Goal: Task Accomplishment & Management: Use online tool/utility

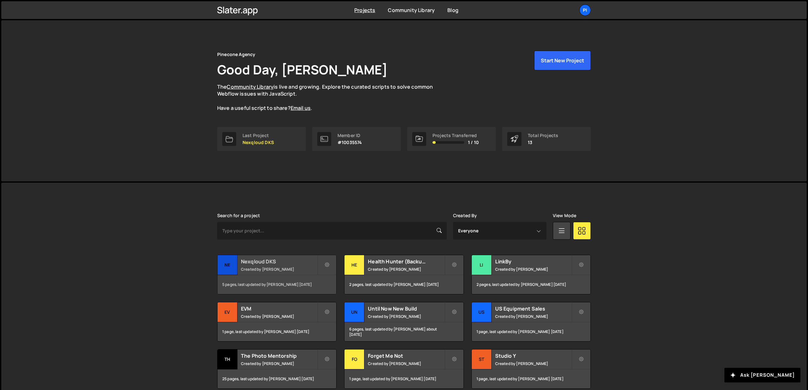
click at [255, 268] on small "Created by Richard Burles" at bounding box center [279, 269] width 76 height 5
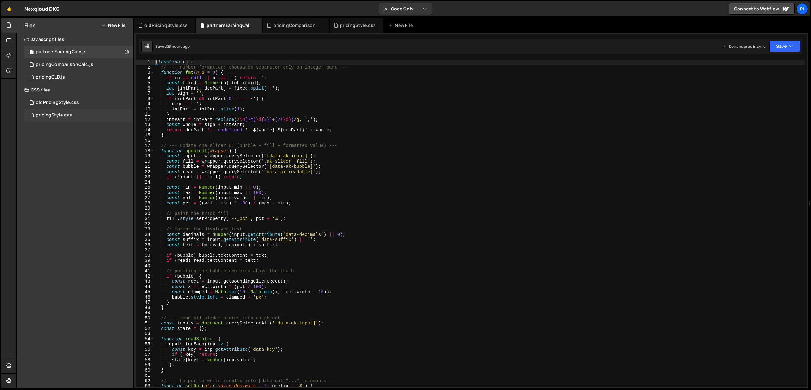
click at [68, 114] on div "pricingStyle.css" at bounding box center [54, 115] width 36 height 6
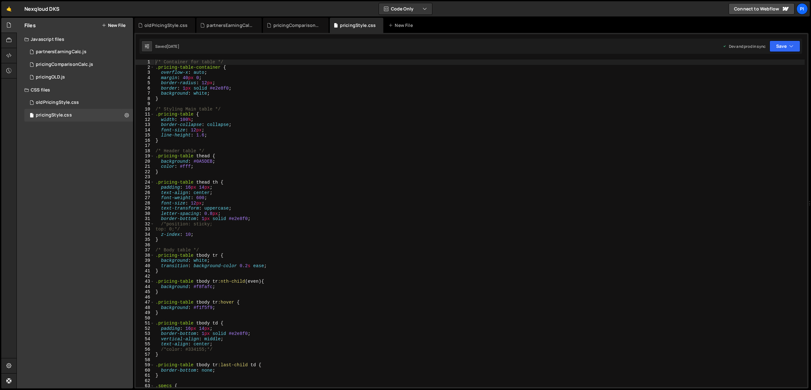
scroll to position [232, 0]
click at [220, 225] on div "/* Container for table */ .pricing-table-container { overflow-x : auto ; margin…" at bounding box center [479, 229] width 650 height 338
click at [201, 226] on div "/* Container for table */ .pricing-table-container { overflow-x : auto ; margin…" at bounding box center [479, 229] width 650 height 338
click at [193, 231] on div "/* Container for table */ .pricing-table-container { overflow-x : auto ; margin…" at bounding box center [479, 229] width 650 height 338
type textarea "top: 0;"
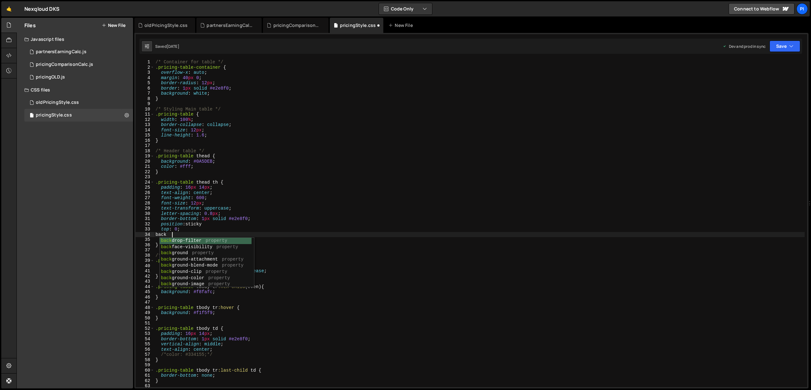
scroll to position [0, 1]
click at [202, 161] on div "/* Container for table */ .pricing-table-container { overflow-x : auto ; margin…" at bounding box center [479, 229] width 650 height 338
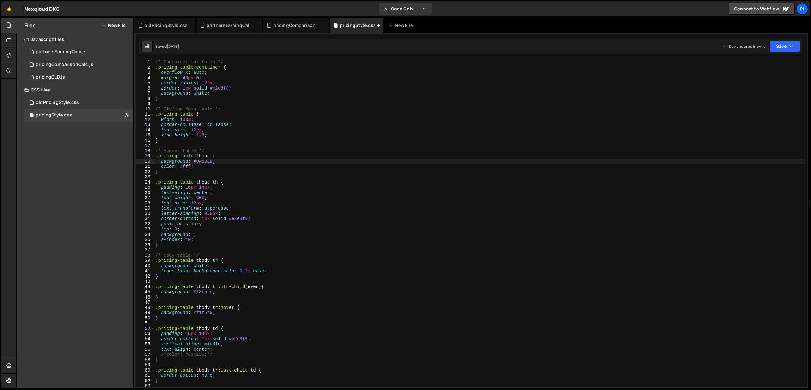
click at [202, 161] on div "/* Container for table */ .pricing-table-container { overflow-x : auto ; margin…" at bounding box center [479, 229] width 650 height 338
click at [199, 235] on div "/* Container for table */ .pricing-table-container { overflow-x : auto ; margin…" at bounding box center [479, 229] width 650 height 338
paste textarea "0A5DEB"
type textarea "background: #0A5DEB;"
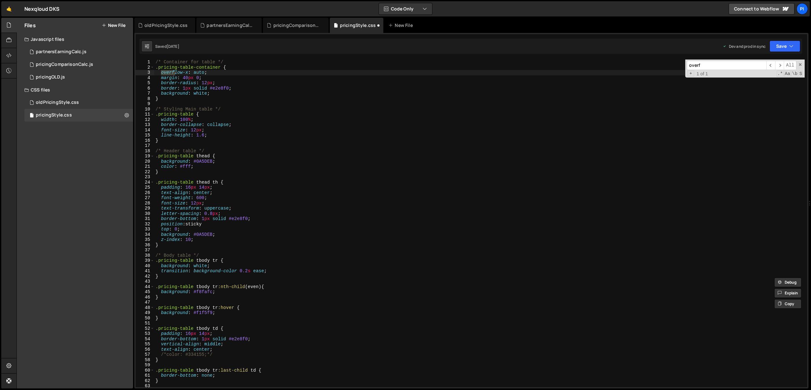
scroll to position [0, 0]
type input "overflow"
click at [782, 65] on span "​" at bounding box center [779, 65] width 9 height 9
click at [218, 75] on div "/* Container for table */ .pricing-table-container { overflow-x : auto ; margin…" at bounding box center [479, 229] width 650 height 338
click at [224, 74] on div "/* Container for table */ .pricing-table-container { overflow-x : auto ; margin…" at bounding box center [479, 229] width 650 height 338
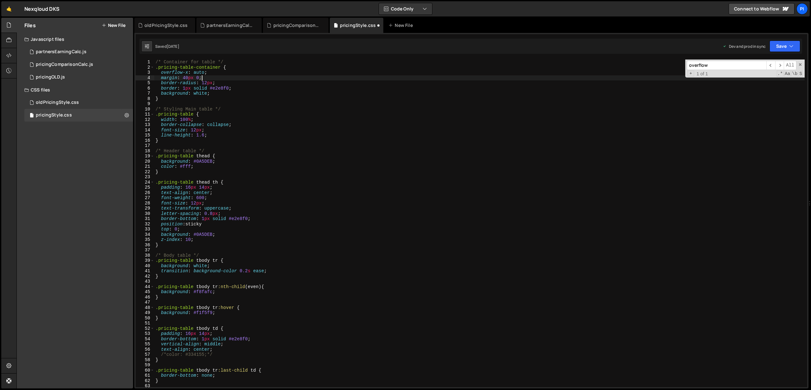
type textarea "overflow-x: auto;"
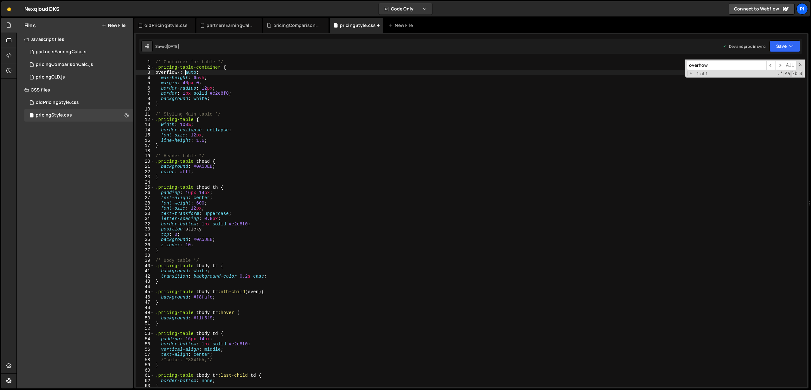
scroll to position [0, 3]
click at [787, 46] on button "Save" at bounding box center [784, 46] width 31 height 11
click at [754, 90] on div "[DATE]" at bounding box center [747, 88] width 12 height 5
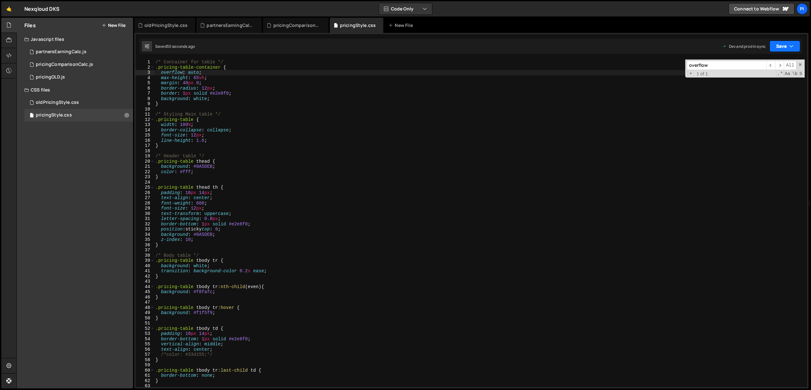
click at [783, 47] on button "Save" at bounding box center [784, 46] width 31 height 11
drag, startPoint x: 205, startPoint y: 231, endPoint x: 255, endPoint y: 202, distance: 58.3
click at [205, 230] on div "/* Container for table */ .pricing-table-container { overflow : auto ; max-heig…" at bounding box center [479, 229] width 650 height 338
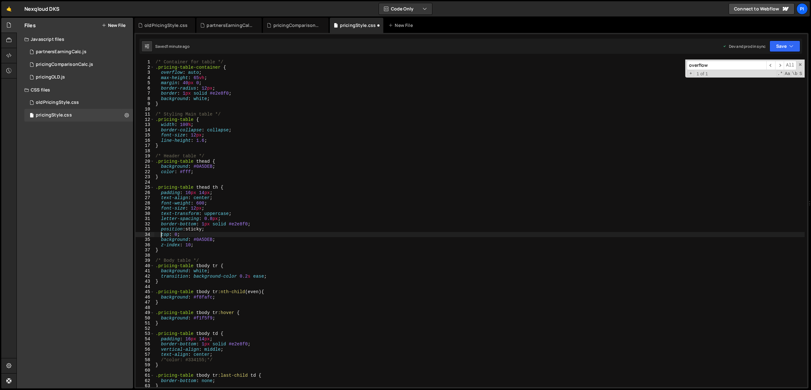
scroll to position [0, 0]
click at [221, 229] on div "/* Container for table */ .pricing-table-container { overflow : auto ; max-heig…" at bounding box center [479, 229] width 650 height 338
drag, startPoint x: 200, startPoint y: 229, endPoint x: 229, endPoint y: 226, distance: 29.9
click at [200, 228] on div "/* Container for table */ .pricing-table-container { overflow : auto ; max-heig…" at bounding box center [479, 229] width 650 height 338
click at [231, 227] on div "/* Container for table */ .pricing-table-container { overflow : auto ; max-heig…" at bounding box center [479, 229] width 650 height 338
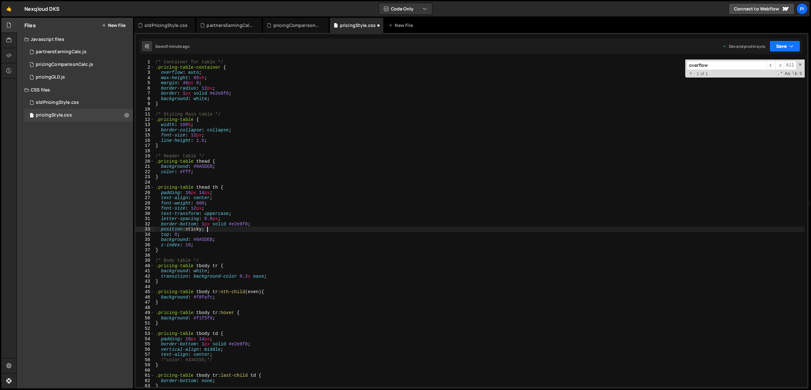
type textarea "position: sticky;"
click at [783, 48] on button "Save" at bounding box center [784, 46] width 31 height 11
click at [753, 82] on div "Save to Production S" at bounding box center [763, 82] width 66 height 6
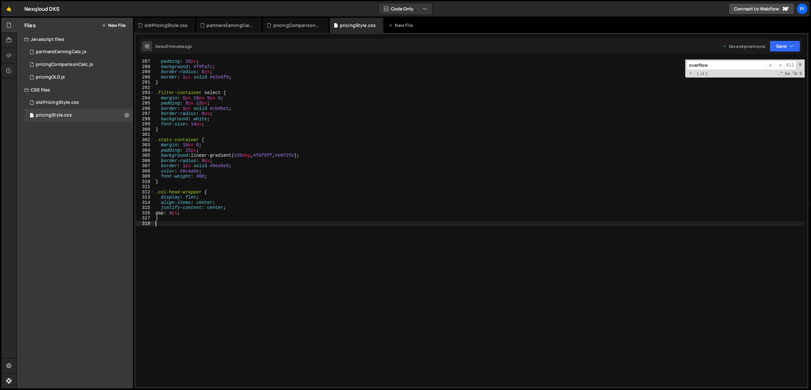
scroll to position [0, 0]
click at [188, 226] on div "padding : 20 px ; background : #f8fafc ; border-radius : 8 px ; border : 1 px s…" at bounding box center [479, 228] width 650 height 338
type textarea "/*==== CUSTOM SCROLLBAR====*/"
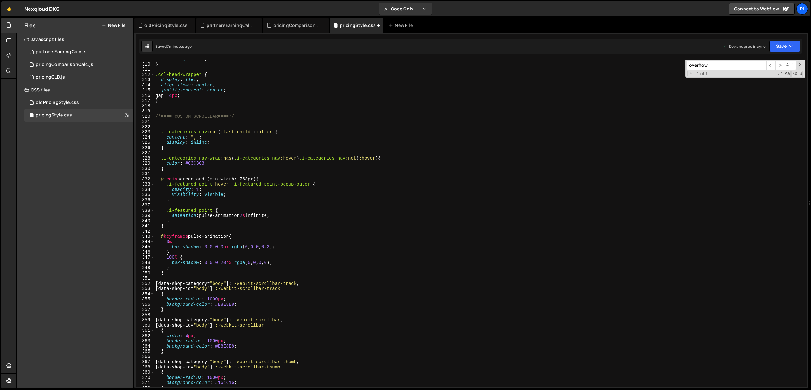
scroll to position [1609, 0]
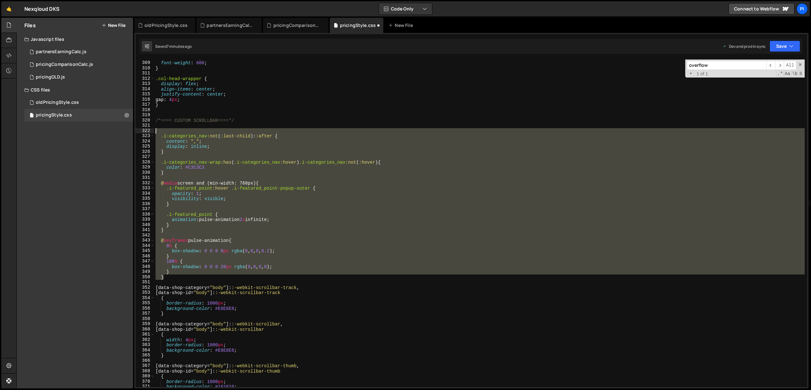
drag, startPoint x: 172, startPoint y: 278, endPoint x: 147, endPoint y: 133, distance: 146.9
click at [147, 133] on div "308 309 310 311 312 313 314 315 316 317 318 319 320 321 322 323 324 325 326 327…" at bounding box center [471, 224] width 671 height 328
type textarea ".i-categories_nav:not(:last-child)::after {"
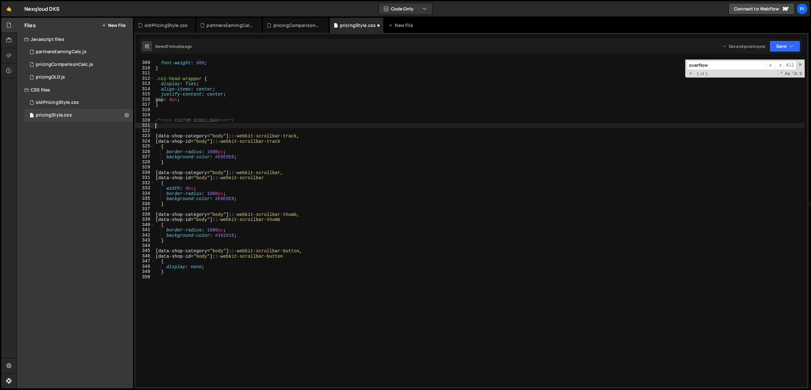
type textarea "/*==== CUSTOM SCROLLBAR====*/"
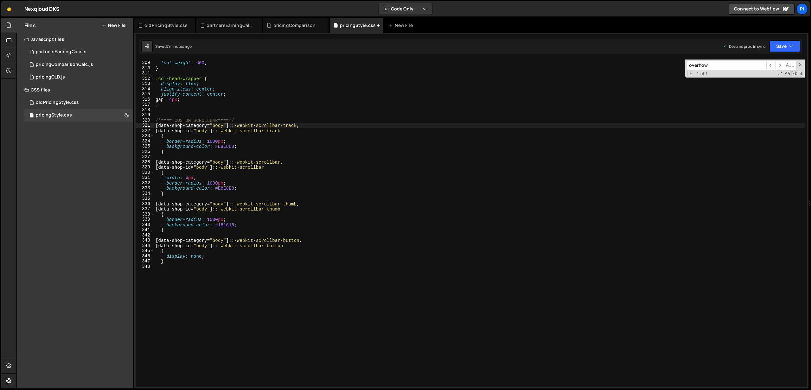
click at [181, 125] on div "color : #0c4a6e ; font-weight : 600 ; } .col-head-wrapper { display : flex ; al…" at bounding box center [479, 224] width 650 height 338
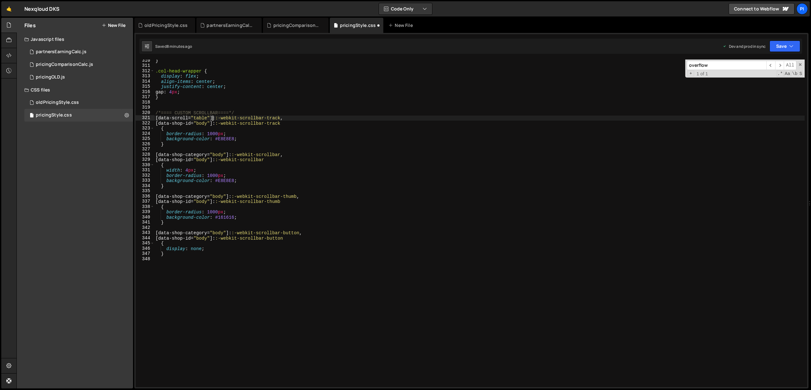
scroll to position [1616, 0]
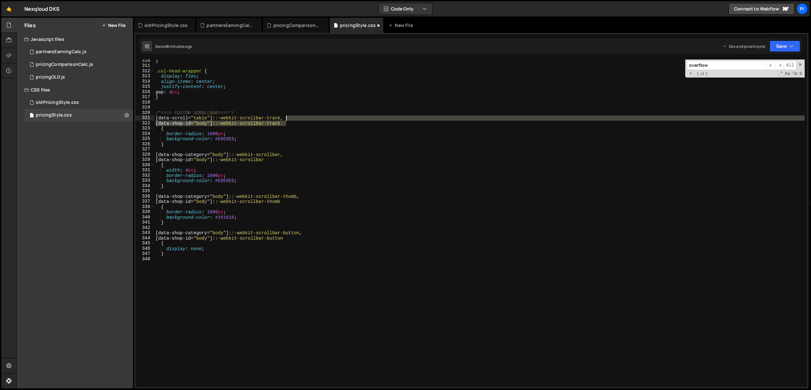
drag, startPoint x: 291, startPoint y: 124, endPoint x: 287, endPoint y: 117, distance: 7.9
click at [287, 117] on div "} .col-head-wrapper { display : flex ; align-items : center ; justify-content :…" at bounding box center [479, 227] width 650 height 338
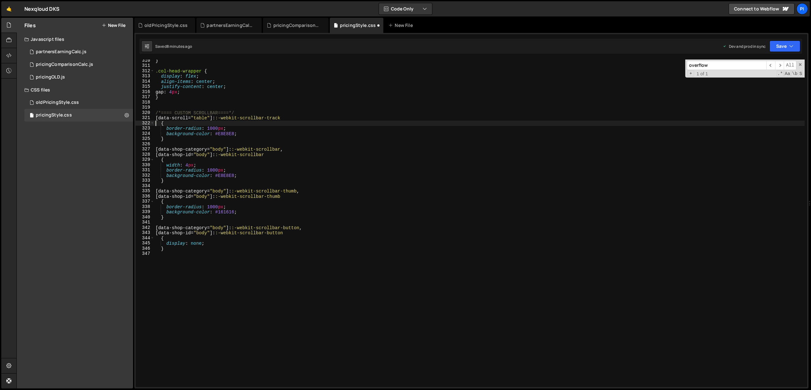
scroll to position [0, 0]
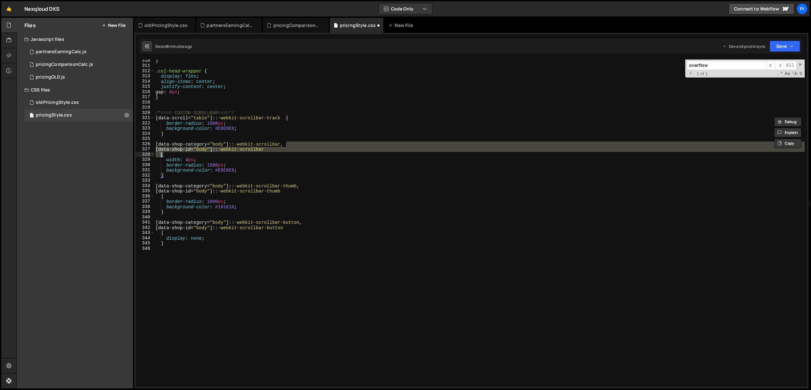
drag, startPoint x: 287, startPoint y: 145, endPoint x: 161, endPoint y: 155, distance: 126.4
click at [161, 155] on div "} .col-head-wrapper { display : flex ; align-items : center ; justify-content :…" at bounding box center [479, 227] width 650 height 338
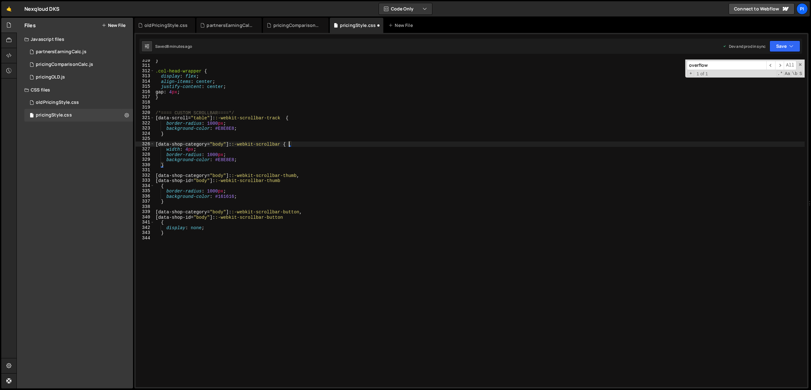
scroll to position [0, 9]
click at [232, 142] on div "} .col-head-wrapper { display : flex ; align-items : center ; justify-content :…" at bounding box center [479, 227] width 650 height 338
click at [232, 176] on div "} .col-head-wrapper { display : flex ; align-items : center ; justify-content :…" at bounding box center [479, 227] width 650 height 338
click at [232, 212] on div "} .col-head-wrapper { display : flex ; align-items : center ; justify-content :…" at bounding box center [479, 227] width 650 height 338
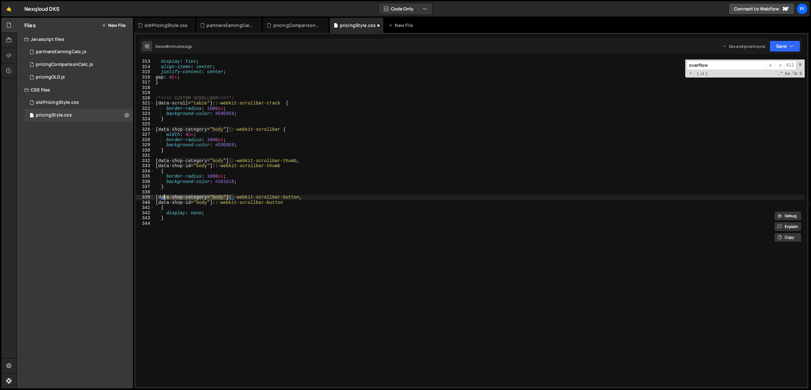
scroll to position [1631, 0]
drag, startPoint x: 212, startPoint y: 103, endPoint x: 164, endPoint y: 103, distance: 48.1
click at [164, 103] on div "display : flex ; align-items : center ; justify-content : center ; gap : 4 px ;…" at bounding box center [479, 228] width 650 height 338
drag, startPoint x: 231, startPoint y: 129, endPoint x: 182, endPoint y: 130, distance: 49.1
click at [183, 130] on div "display : flex ; align-items : center ; justify-content : center ; gap : 4 px ;…" at bounding box center [479, 228] width 650 height 338
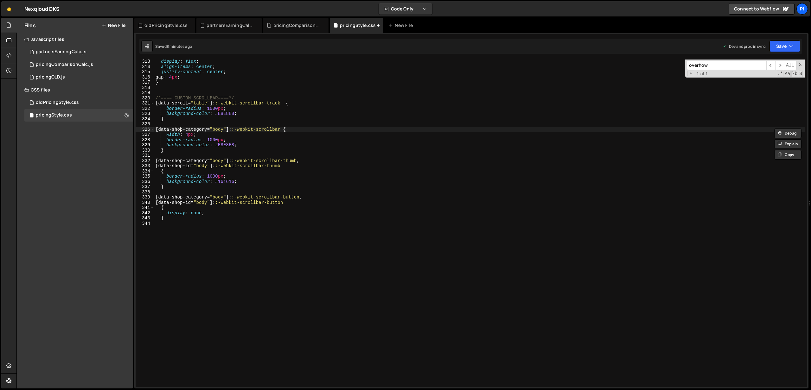
click at [181, 130] on div "display : flex ; align-items : center ; justify-content : center ; gap : 4 px ;…" at bounding box center [479, 228] width 650 height 338
drag, startPoint x: 231, startPoint y: 130, endPoint x: 235, endPoint y: 129, distance: 4.2
click at [232, 129] on div "display : flex ; align-items : center ; justify-content : center ; gap : 4 px ;…" at bounding box center [479, 228] width 650 height 338
paste textarea "[PERSON_NAME]="table"
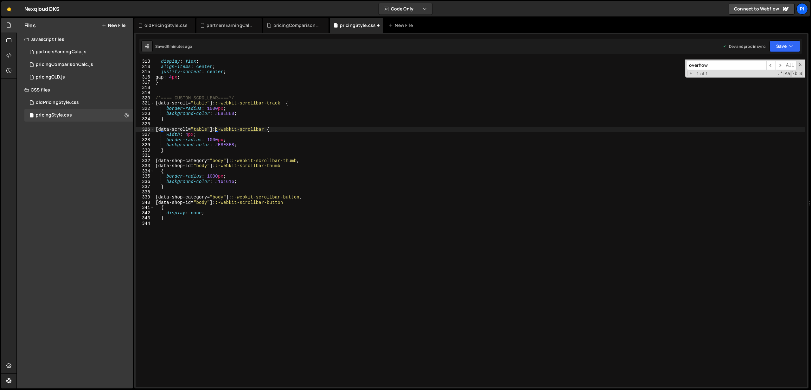
drag, startPoint x: 231, startPoint y: 162, endPoint x: 238, endPoint y: 157, distance: 9.0
click at [231, 162] on div "display : flex ; align-items : center ; justify-content : center ; gap : 4 px ;…" at bounding box center [479, 228] width 650 height 338
paste textarea "[PERSON_NAME]="table"
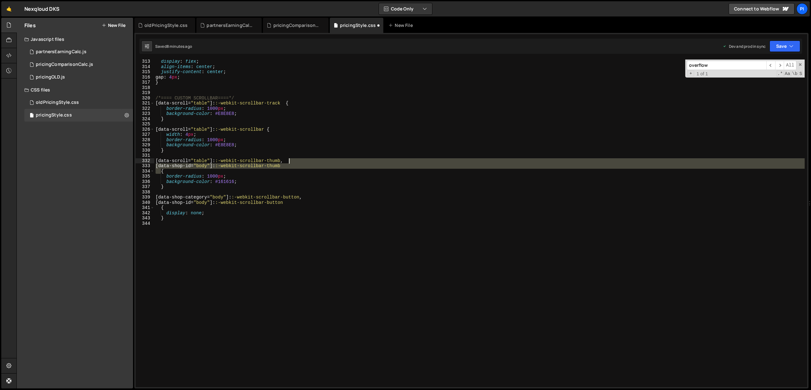
drag, startPoint x: 160, startPoint y: 173, endPoint x: 288, endPoint y: 161, distance: 127.9
click at [289, 162] on div "display : flex ; align-items : center ; justify-content : center ; gap : 4 px ;…" at bounding box center [479, 228] width 650 height 338
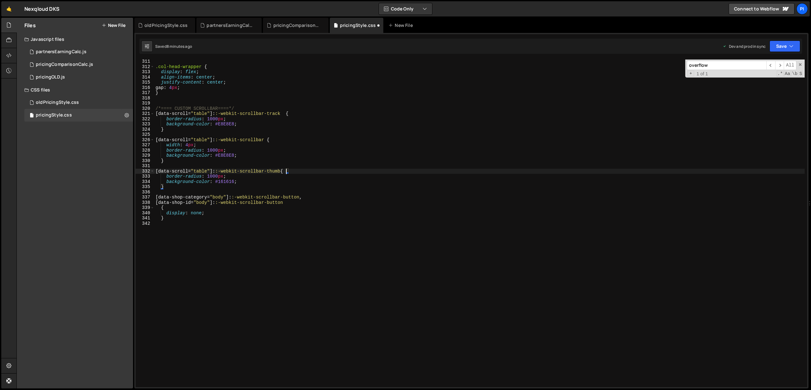
scroll to position [0, 9]
click at [232, 196] on div ".col-head-wrapper { display : flex ; align-items : center ; justify-content : c…" at bounding box center [479, 228] width 650 height 338
paste textarea "[PERSON_NAME]="table"
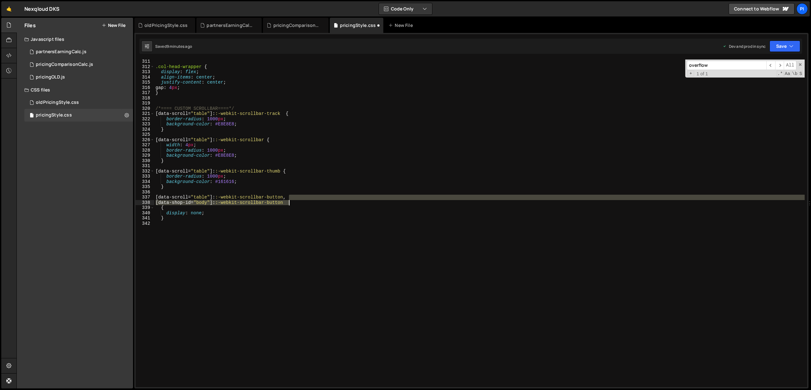
drag, startPoint x: 290, startPoint y: 199, endPoint x: 302, endPoint y: 204, distance: 13.3
click at [302, 204] on div ".col-head-wrapper { display : flex ; align-items : center ; justify-content : c…" at bounding box center [479, 228] width 650 height 338
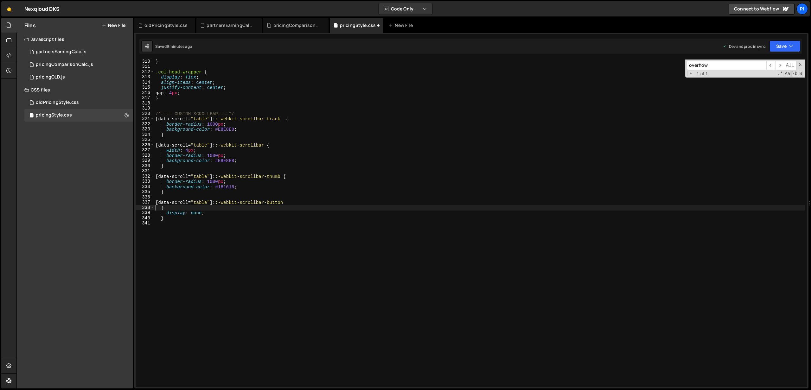
scroll to position [1610, 0]
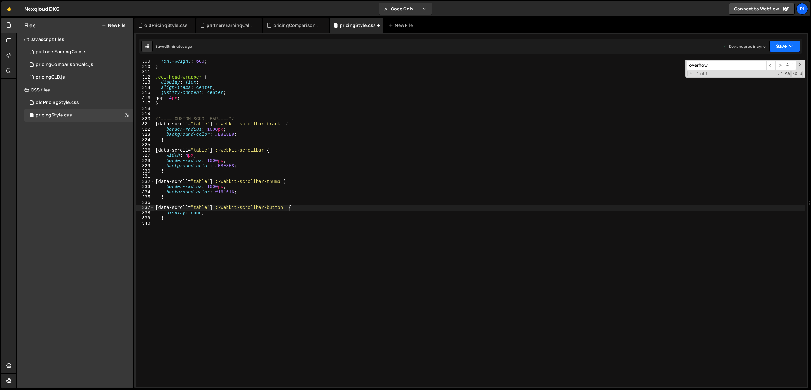
click at [793, 49] on icon "button" at bounding box center [791, 46] width 4 height 6
click at [753, 90] on div "9 minutes ago" at bounding box center [753, 88] width 25 height 5
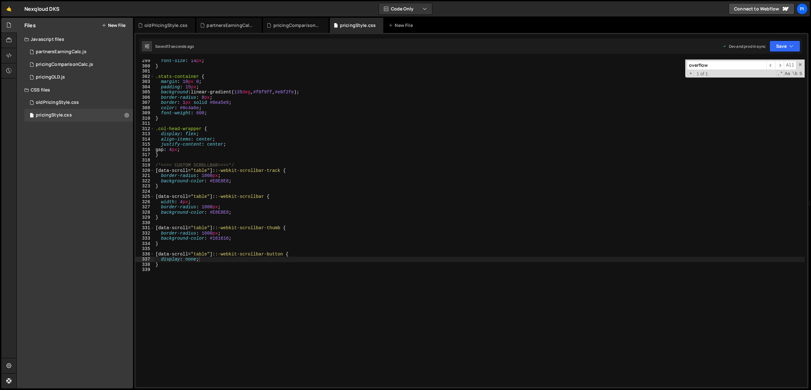
scroll to position [1558, 0]
type textarea "[data-scroll="table"]::-webkit-scrollbar-button {"
drag, startPoint x: 157, startPoint y: 255, endPoint x: 209, endPoint y: 252, distance: 51.7
click at [209, 252] on div "font-size : 14 px ; } .stats-container { margin : 10 px 0 ; padding : 15 px ; b…" at bounding box center [479, 227] width 650 height 338
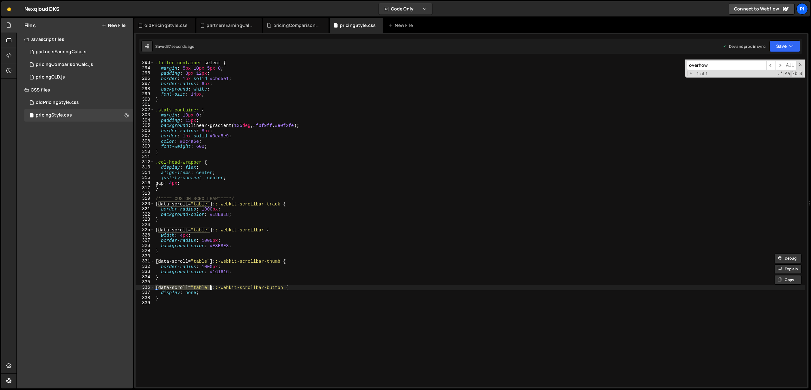
scroll to position [1605, 0]
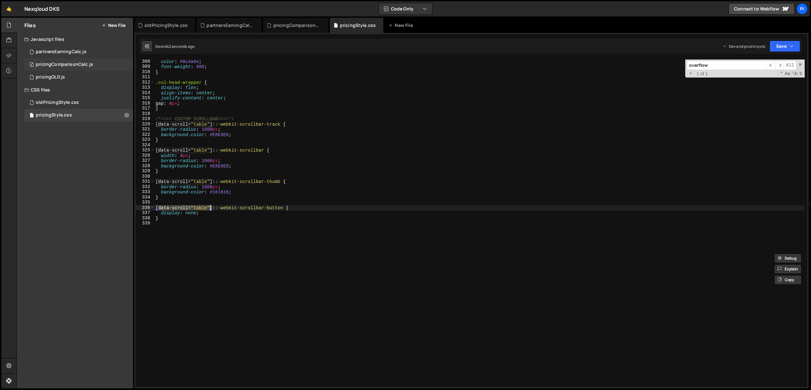
click at [69, 65] on div "pricingComparisonCalc.js" at bounding box center [64, 65] width 57 height 6
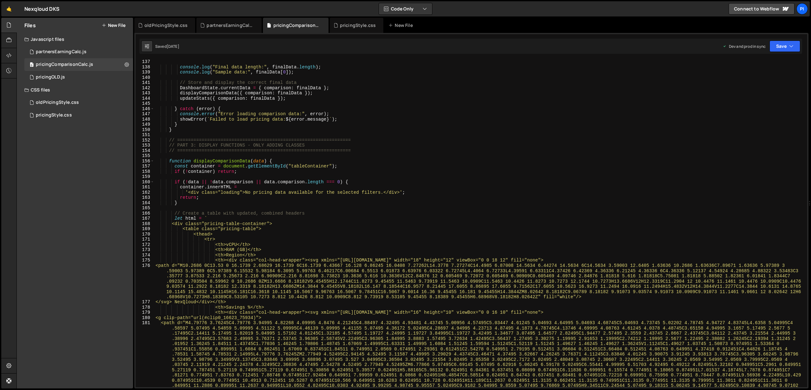
scroll to position [712, 0]
drag, startPoint x: 276, startPoint y: 221, endPoint x: 283, endPoint y: 219, distance: 6.5
click at [278, 220] on div "console . log ( "Final data length:" , finalData . length ) ; console . log ( "…" at bounding box center [479, 284] width 650 height 453
paste textarea "data-scroll="table""
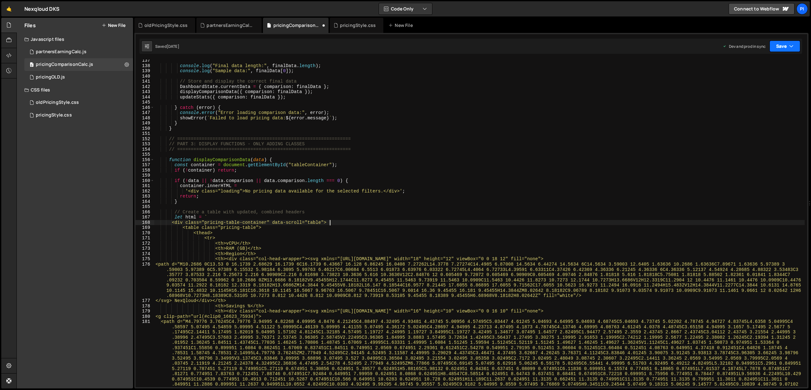
type textarea "<div class="pricing-table-container" data-scroll="table">"
click at [791, 48] on icon "button" at bounding box center [791, 46] width 4 height 6
click at [751, 82] on div "Save to Production S" at bounding box center [763, 82] width 66 height 6
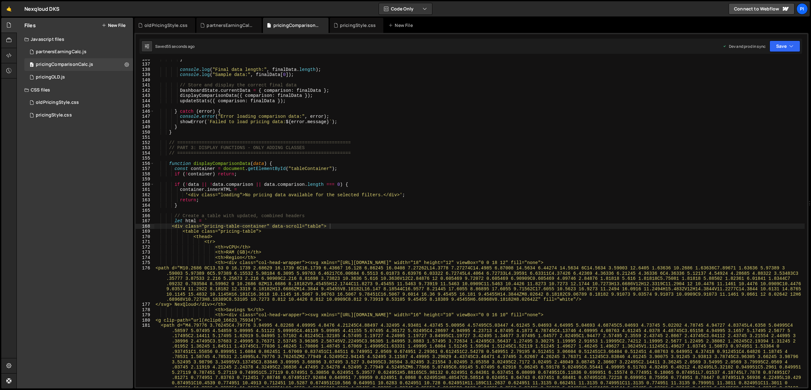
scroll to position [706, 0]
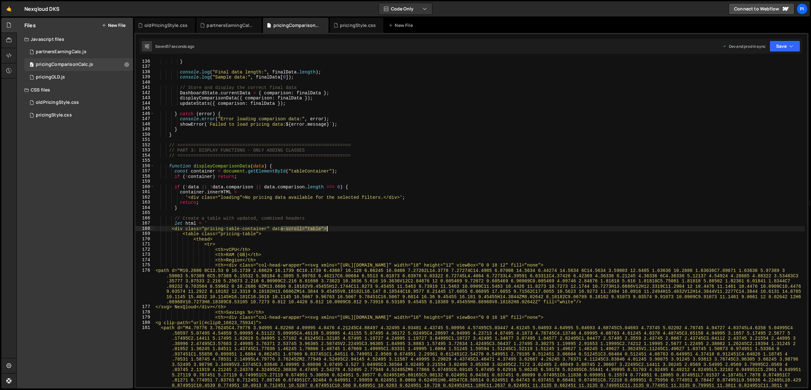
drag, startPoint x: 279, startPoint y: 230, endPoint x: 327, endPoint y: 228, distance: 47.3
click at [327, 228] on div "} console . log ( "Final data length:" , finalData . length ) ; console . log (…" at bounding box center [479, 285] width 650 height 453
click at [74, 111] on div "pricingStyle.css 0" at bounding box center [78, 115] width 109 height 13
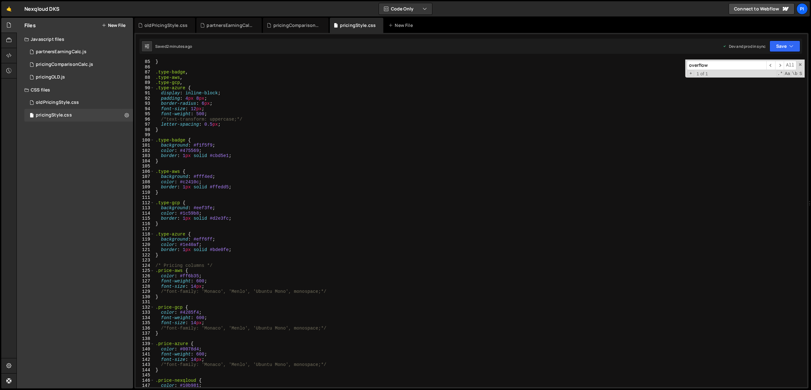
scroll to position [0, 0]
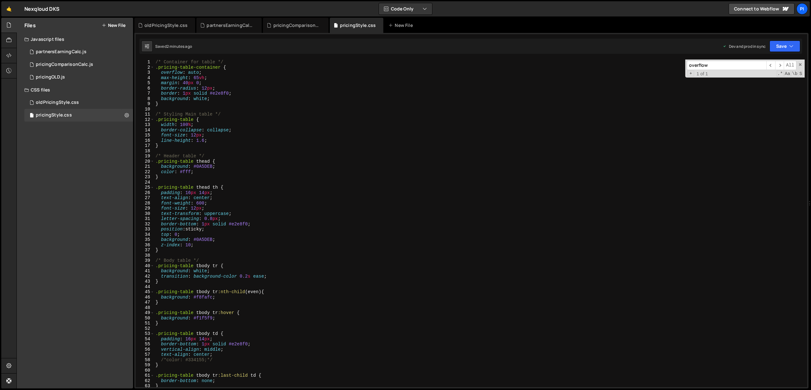
click at [217, 93] on div "/* Container for table */ .pricing-table-container { overflow : auto ; max-heig…" at bounding box center [479, 229] width 650 height 338
click at [240, 223] on div "/* Container for table */ .pricing-table-container { overflow : auto ; max-heig…" at bounding box center [479, 229] width 650 height 338
click at [202, 238] on div "/* Container for table */ .pricing-table-container { overflow : auto ; max-heig…" at bounding box center [479, 229] width 650 height 338
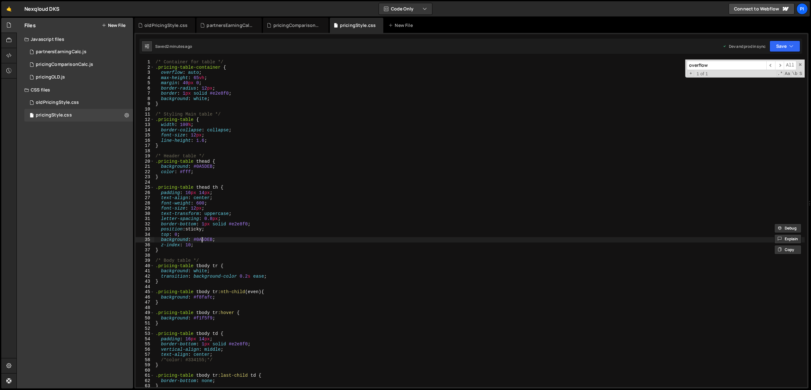
click at [202, 238] on div "/* Container for table */ .pricing-table-container { overflow : auto ; max-heig…" at bounding box center [479, 229] width 650 height 338
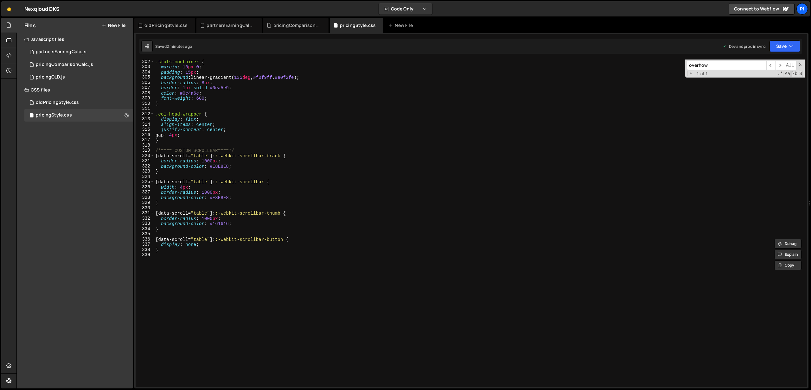
scroll to position [1573, 0]
click at [219, 225] on div ".stats-container { margin : 10 px 0 ; padding : 15 px ; background : linear-gra…" at bounding box center [479, 228] width 650 height 338
paste textarea "0A5DEB"
type textarea "background-color: #0A5DEB;"
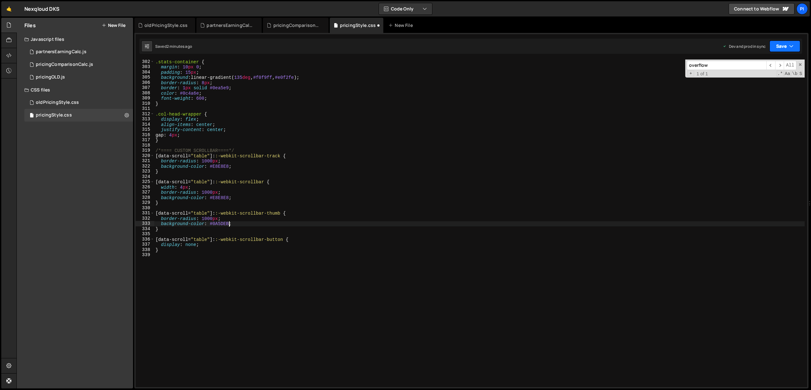
click at [795, 49] on button "Save" at bounding box center [784, 46] width 31 height 11
click at [752, 80] on div "Save to Production S" at bounding box center [763, 82] width 66 height 6
click at [296, 27] on div "pricingComparisonCalc.js" at bounding box center [297, 25] width 48 height 6
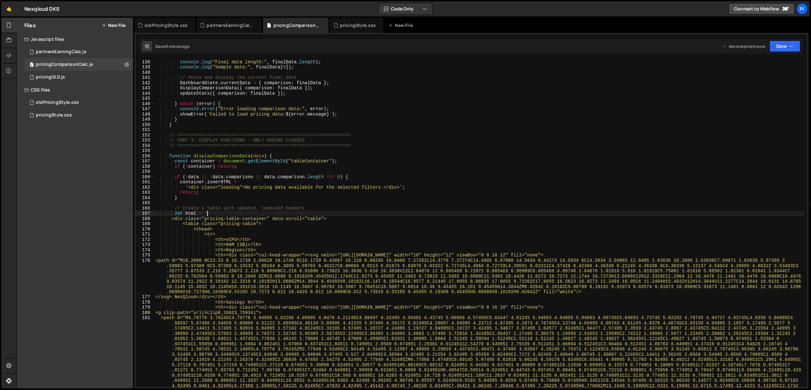
scroll to position [0, 3]
click at [325, 214] on div "console . log ( "Final data length:" , finalData . length ) ; console . log ( "…" at bounding box center [479, 285] width 650 height 453
click at [329, 216] on div "console . log ( "Final data length:" , finalData . length ) ; console . log ( "…" at bounding box center [479, 285] width 650 height 453
type textarea "<div class="pricing-table-container">"
click at [784, 41] on button "Save" at bounding box center [784, 46] width 31 height 11
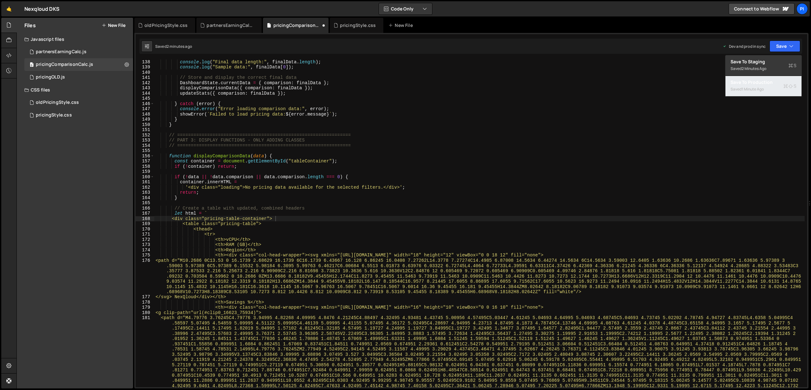
click at [754, 88] on div "1 minute ago" at bounding box center [752, 88] width 22 height 5
